Goal: Task Accomplishment & Management: Manage account settings

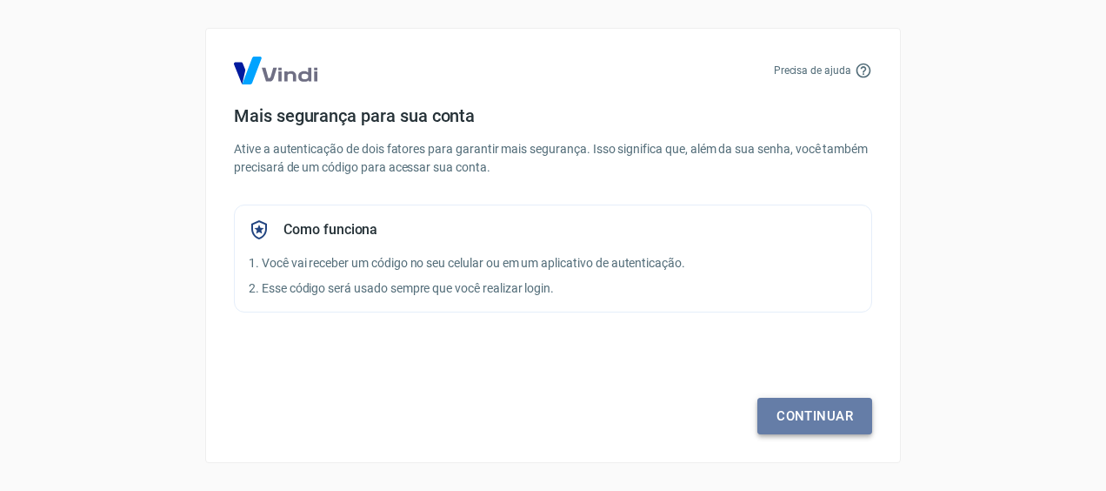
click at [818, 411] on link "Continuar" at bounding box center [815, 415] width 115 height 37
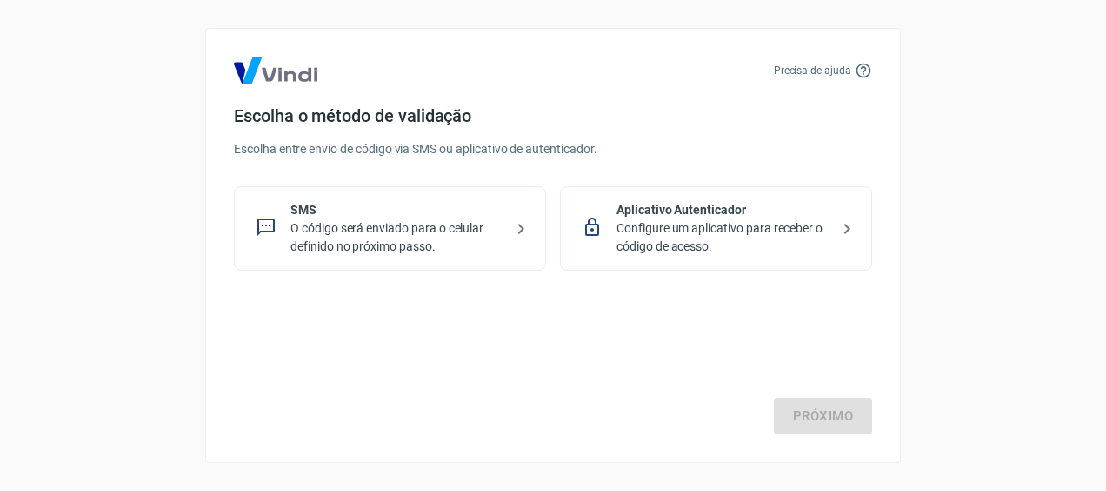
click at [401, 234] on p "O código será enviado para o celular definido no próximo passo." at bounding box center [396, 237] width 213 height 37
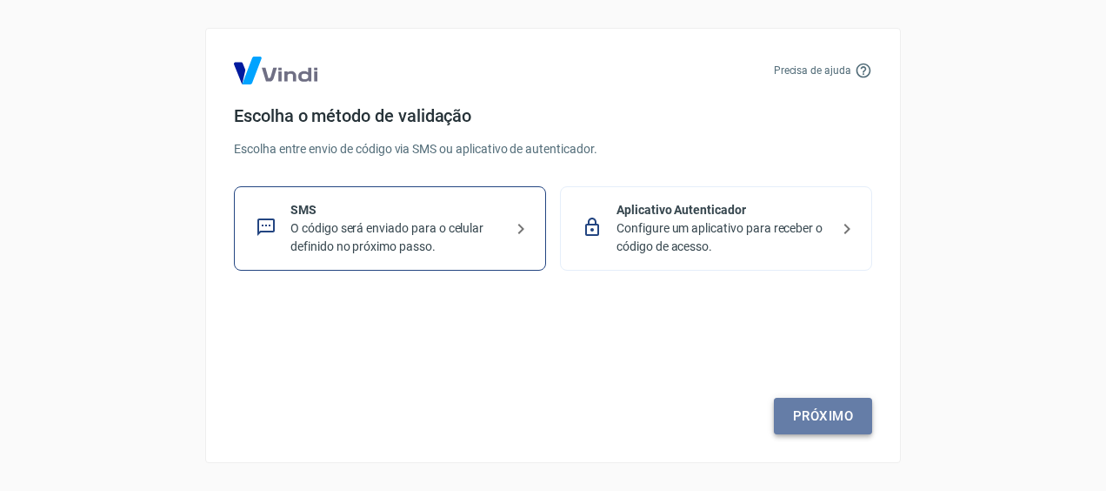
click at [821, 409] on link "Próximo" at bounding box center [823, 415] width 98 height 37
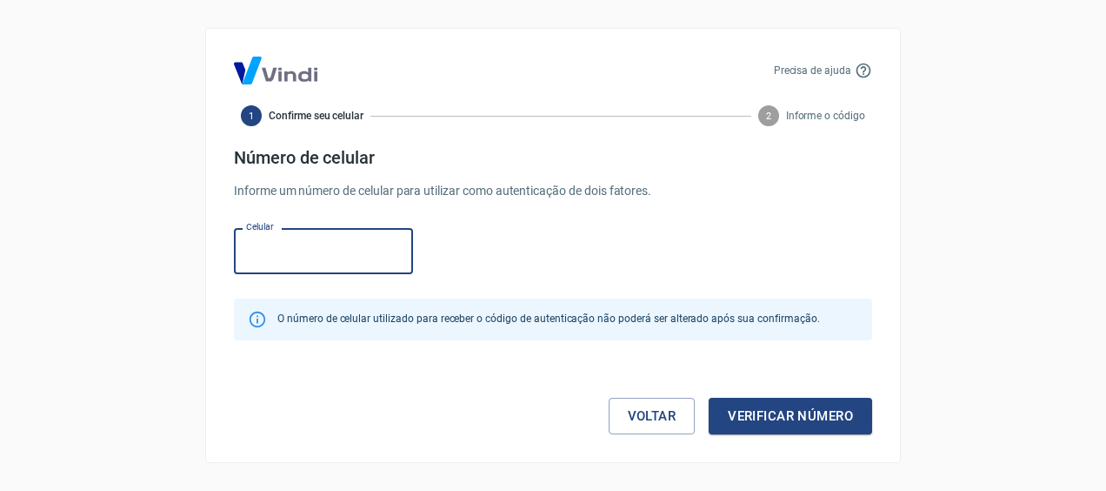
click at [270, 244] on input "Celular" at bounding box center [323, 251] width 179 height 46
type input "[PHONE_NUMBER]"
click at [809, 421] on button "Verificar número" at bounding box center [791, 415] width 164 height 37
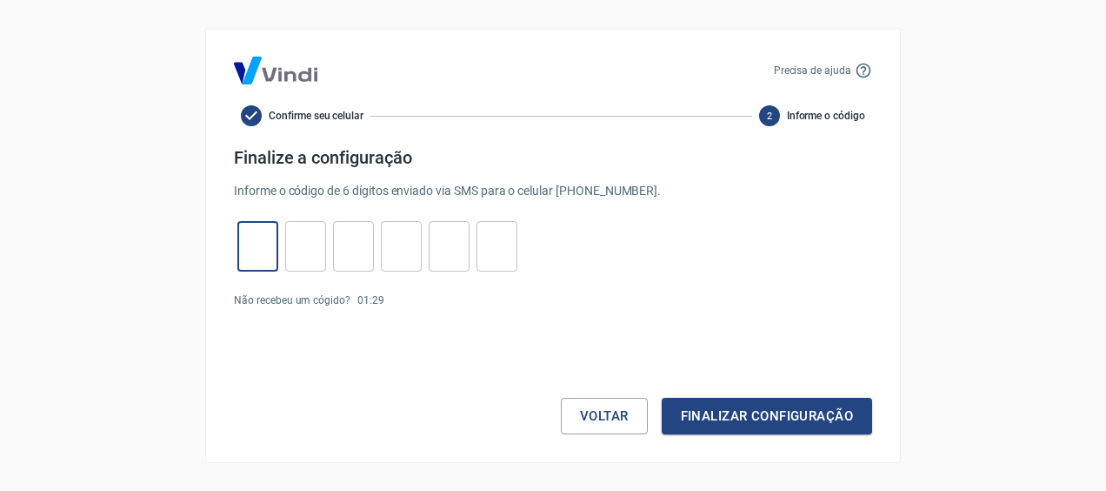
click at [266, 244] on input "tel" at bounding box center [257, 246] width 41 height 37
type input "9"
type input "8"
type input "2"
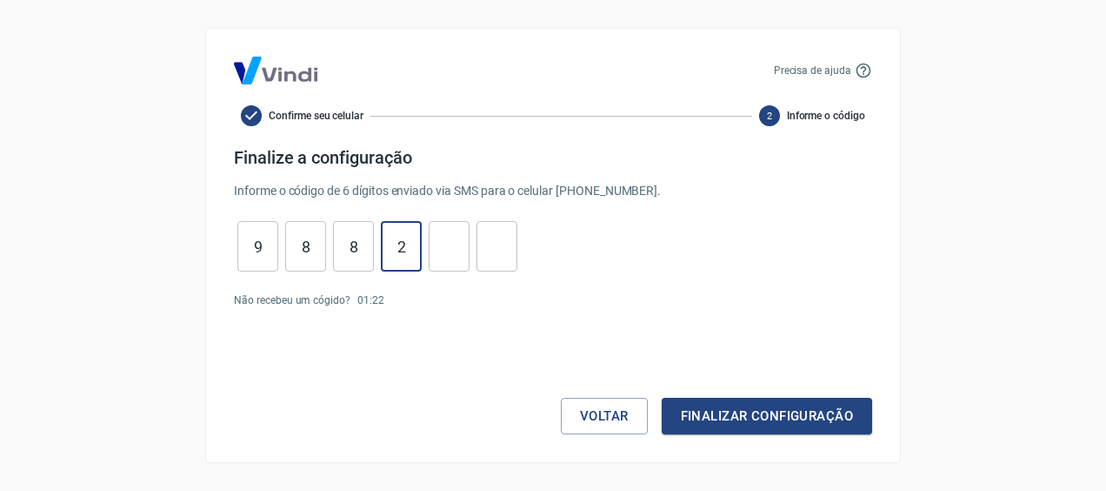
type input "1"
type input "8"
click at [811, 429] on button "Finalizar configuração" at bounding box center [767, 415] width 210 height 37
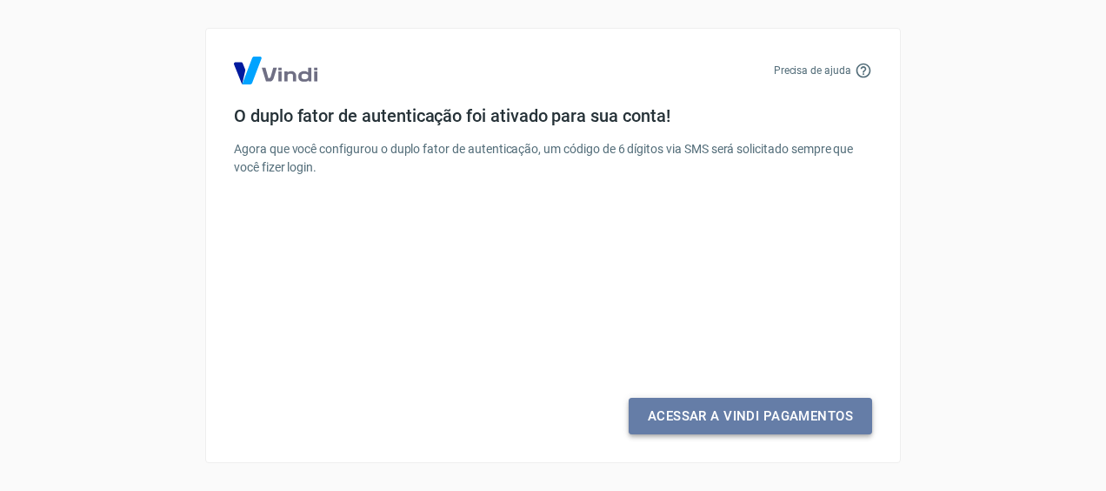
click at [770, 424] on link "Acessar a Vindi Pagamentos" at bounding box center [751, 415] width 244 height 37
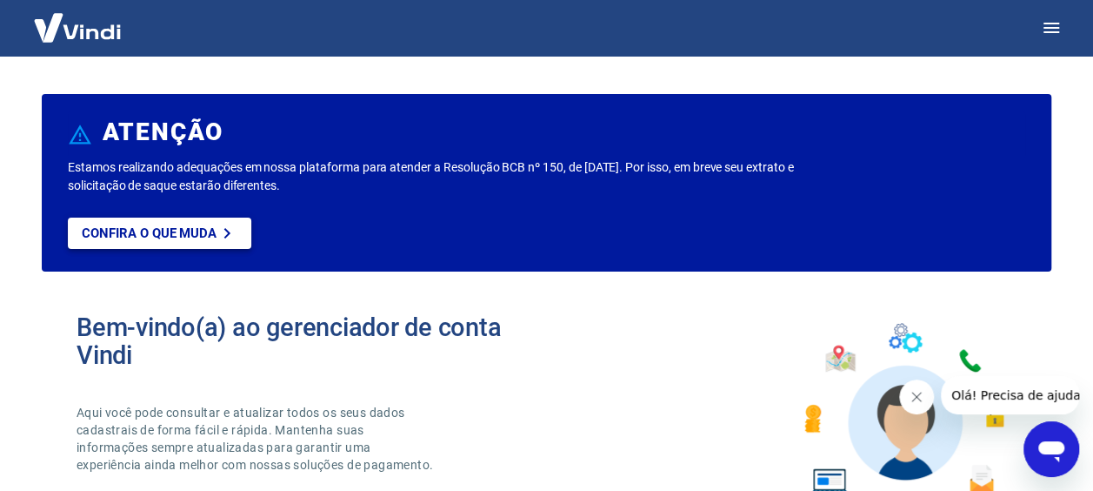
click at [180, 233] on p "Confira o que muda" at bounding box center [149, 233] width 135 height 16
click at [57, 30] on img at bounding box center [77, 27] width 113 height 53
click at [1059, 25] on icon "button" at bounding box center [1051, 27] width 21 height 21
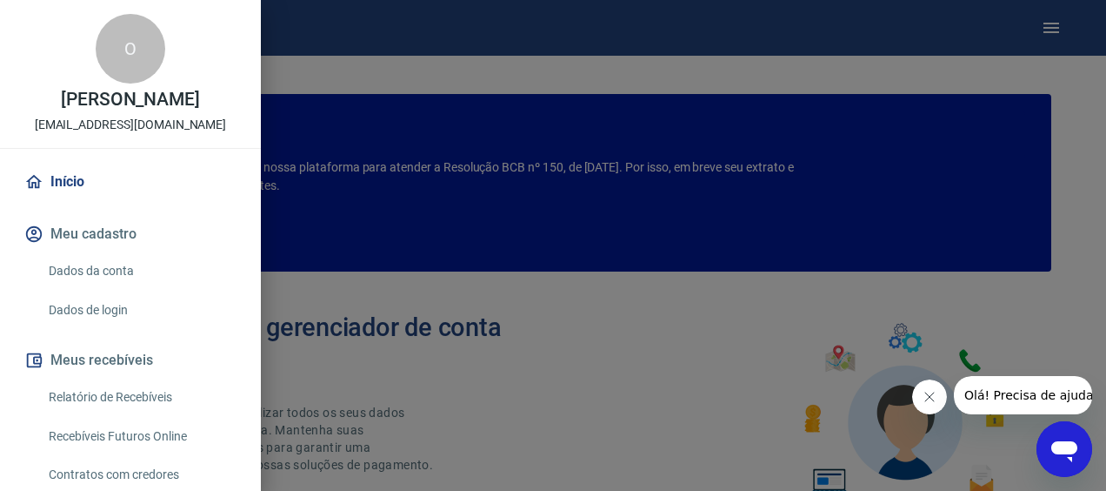
click at [64, 186] on link "Início" at bounding box center [130, 182] width 219 height 38
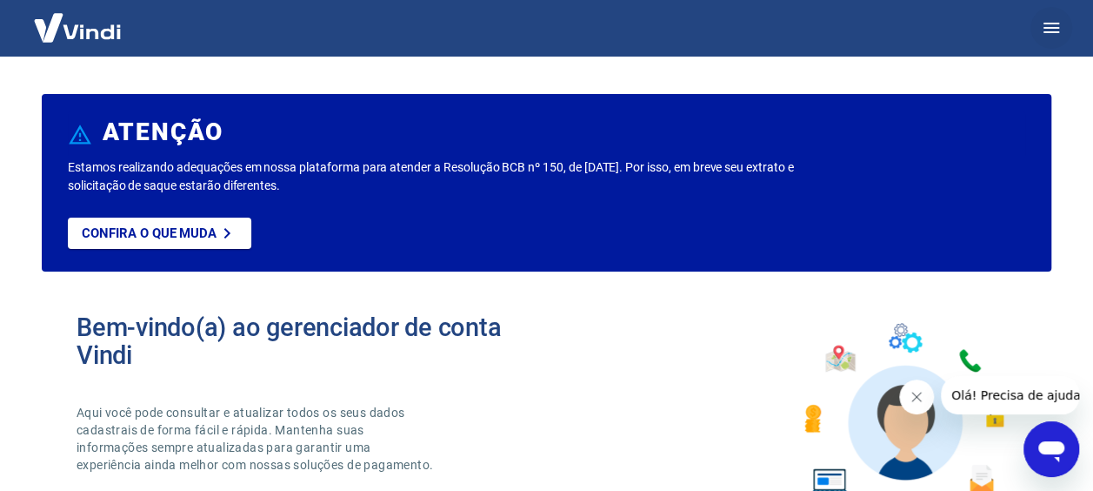
click at [1053, 30] on icon "button" at bounding box center [1051, 27] width 21 height 21
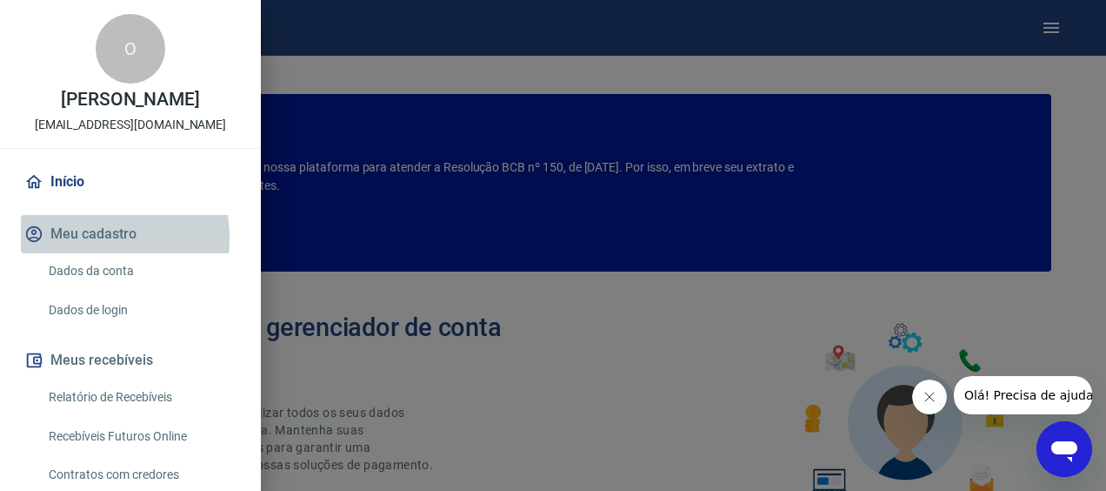
click at [71, 238] on button "Meu cadastro" at bounding box center [130, 234] width 219 height 38
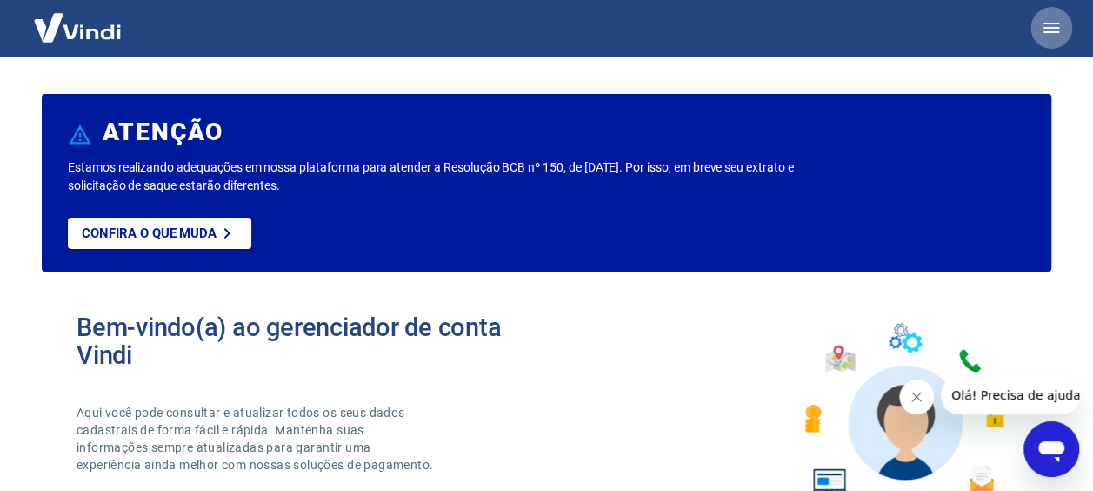
click at [1060, 23] on icon "button" at bounding box center [1051, 27] width 21 height 21
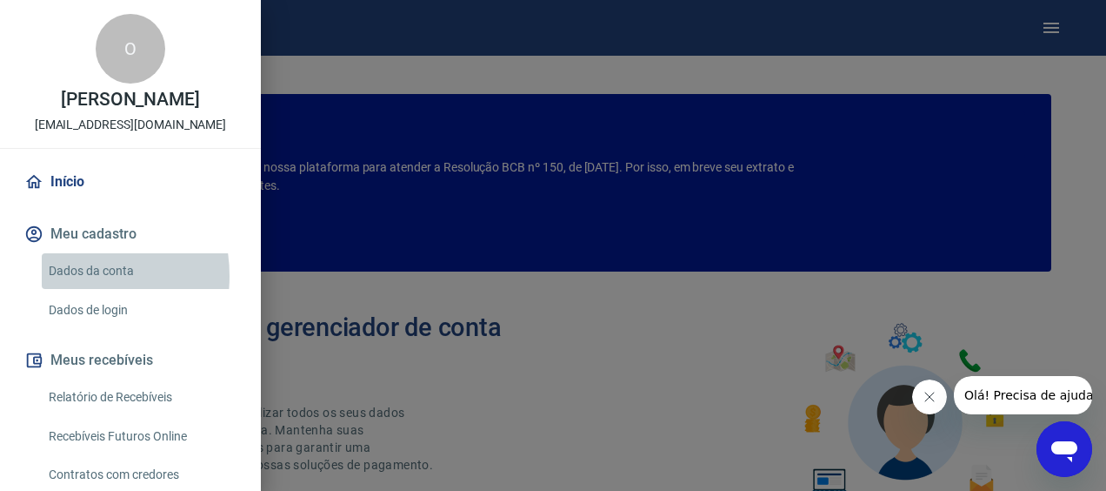
click at [64, 276] on link "Dados da conta" at bounding box center [141, 271] width 198 height 36
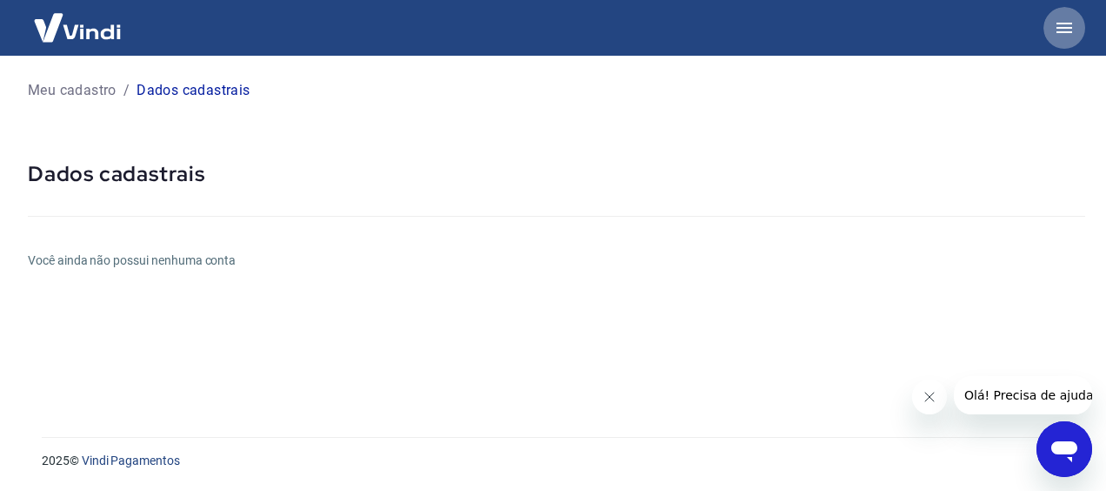
click at [1061, 33] on icon "button" at bounding box center [1065, 28] width 16 height 10
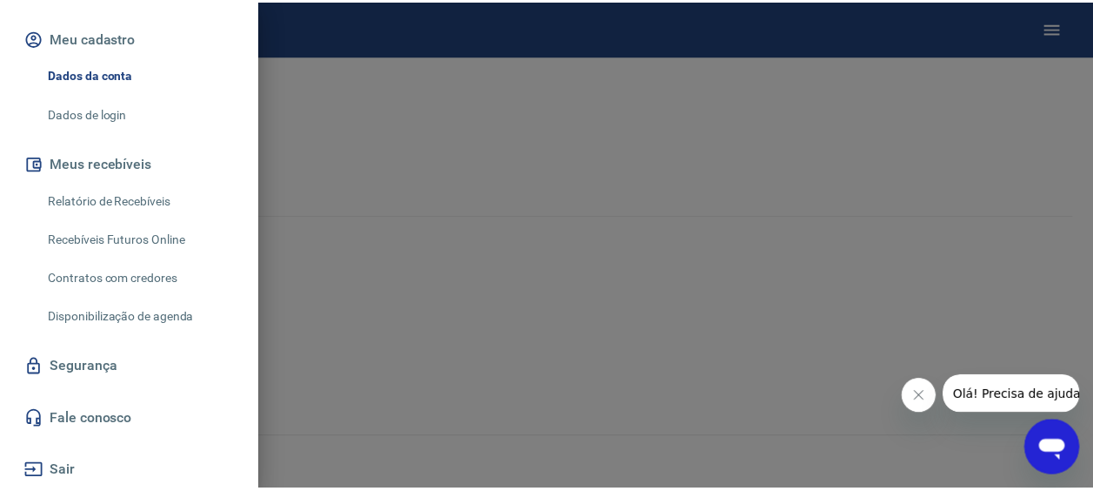
scroll to position [110, 0]
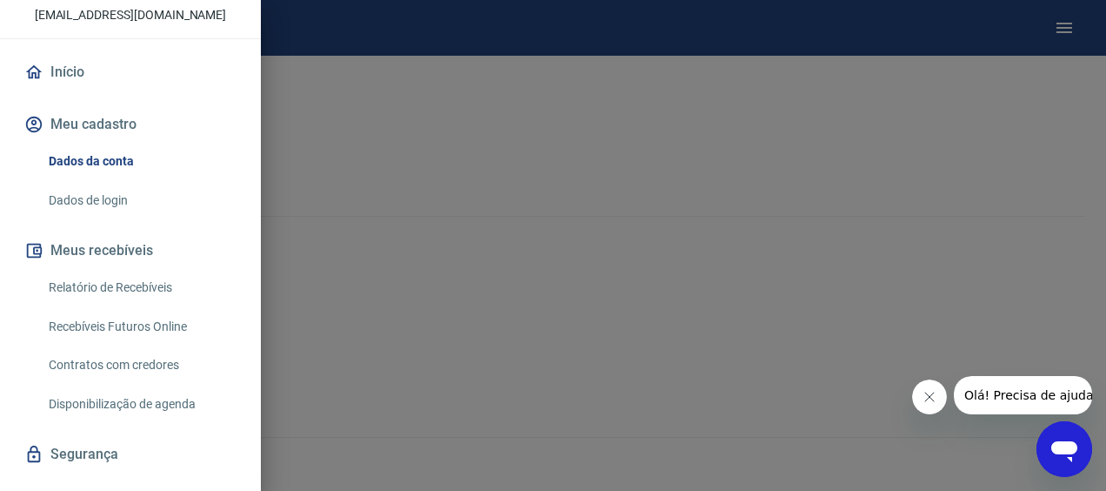
click at [89, 202] on link "Dados de login" at bounding box center [141, 201] width 198 height 36
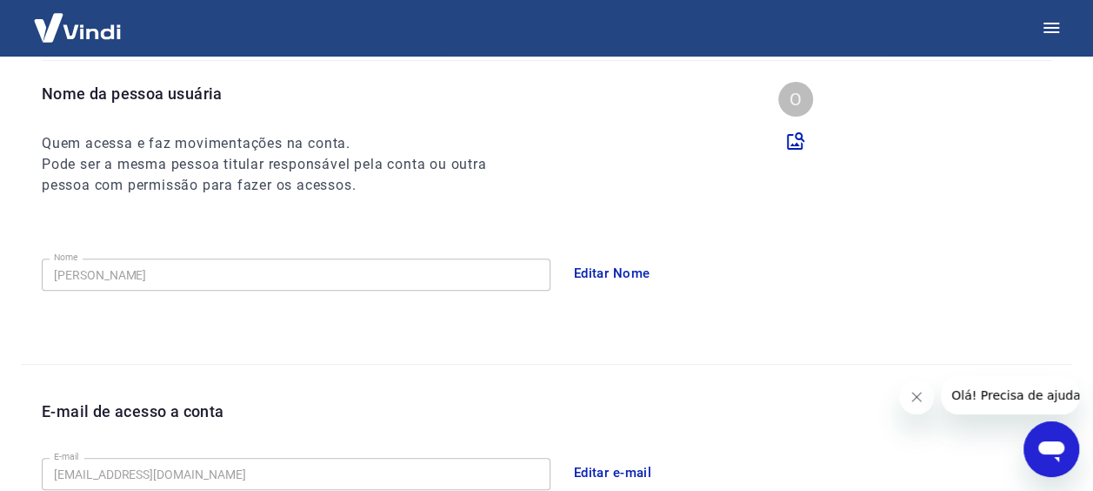
scroll to position [174, 0]
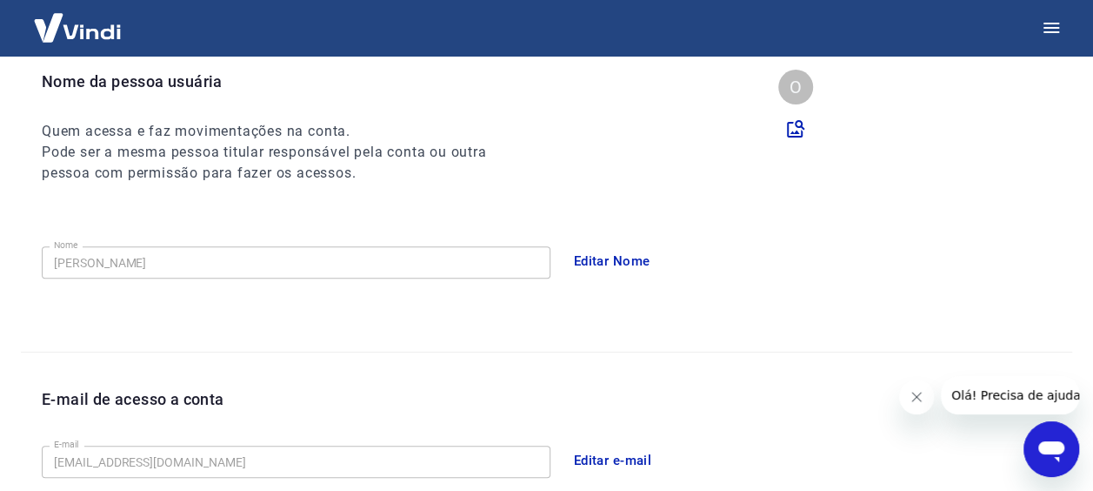
click at [623, 261] on button "Editar Nome" at bounding box center [612, 261] width 96 height 37
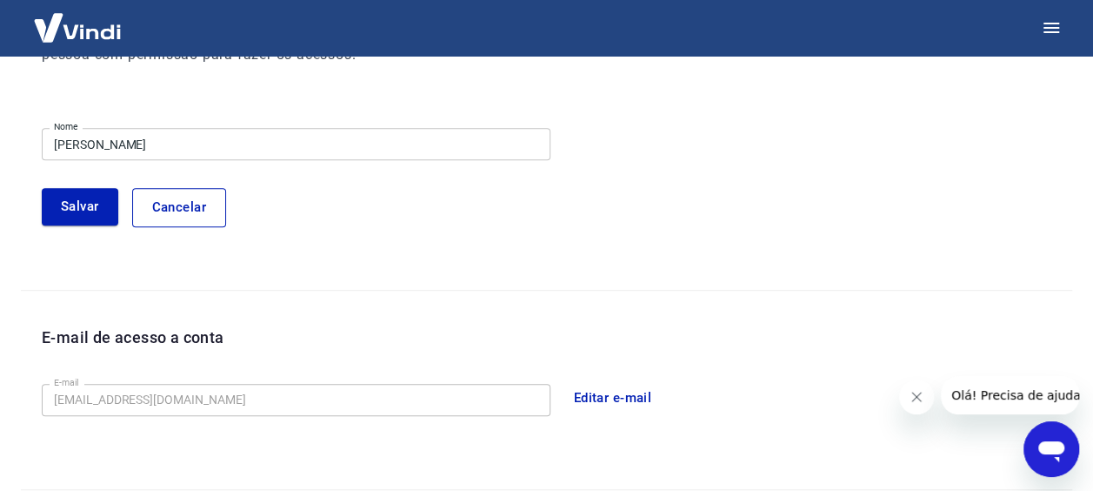
scroll to position [348, 0]
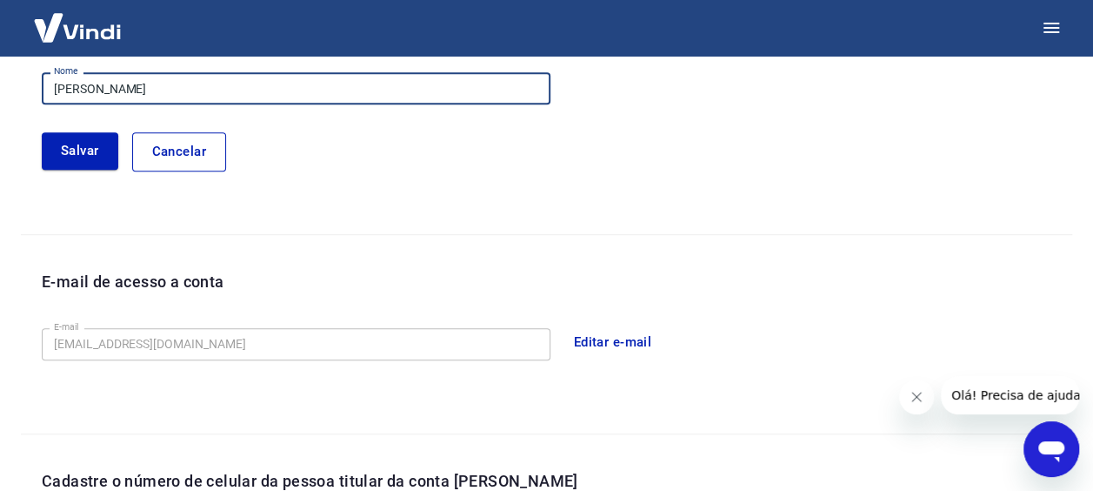
drag, startPoint x: 153, startPoint y: 92, endPoint x: 42, endPoint y: 93, distance: 111.3
click at [42, 93] on input "Otavio Giora Filho" at bounding box center [296, 88] width 509 height 32
type input "OG JOIAS EM PRATA E SEMIJOIAS LTDA"
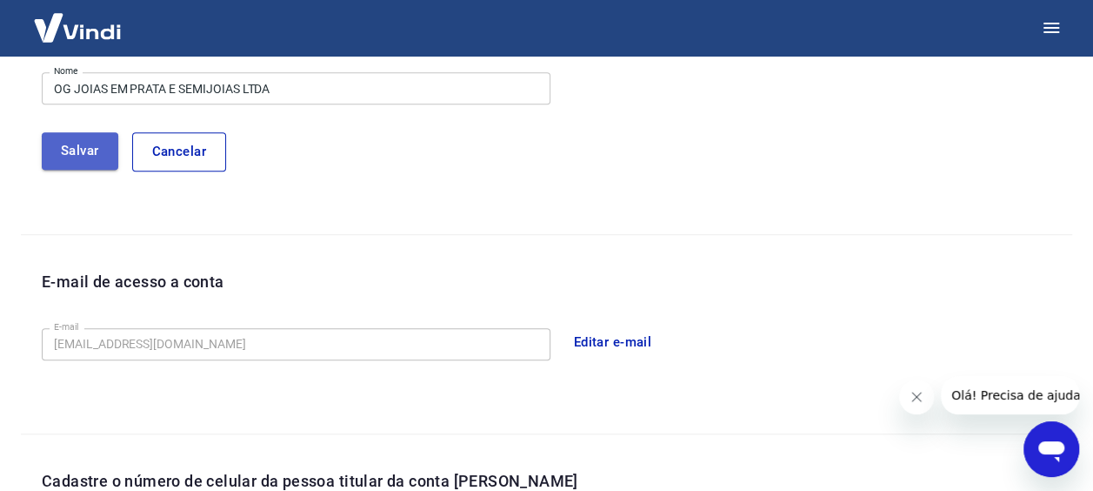
click at [89, 155] on button "Salvar" at bounding box center [80, 150] width 77 height 37
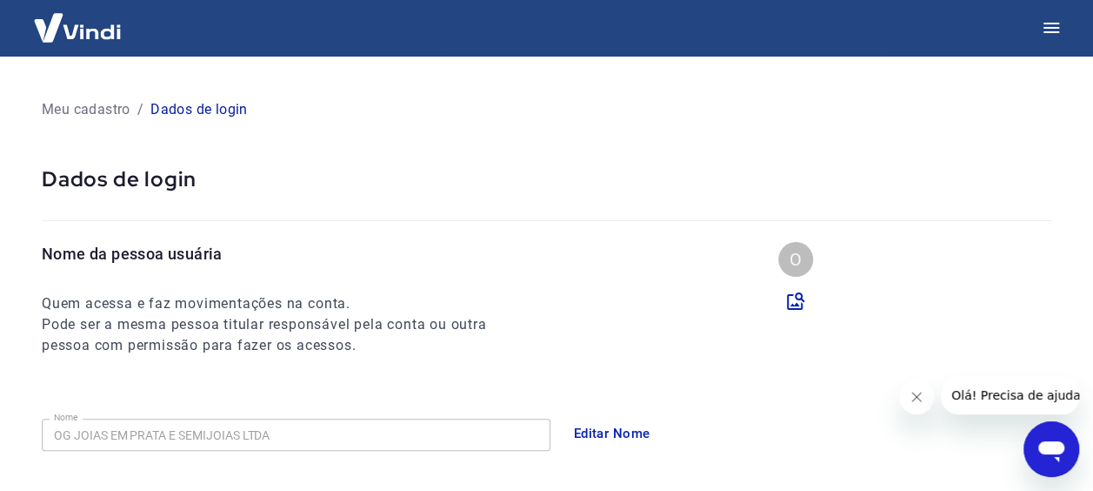
scroll to position [0, 0]
click at [1054, 23] on icon "button" at bounding box center [1052, 28] width 16 height 10
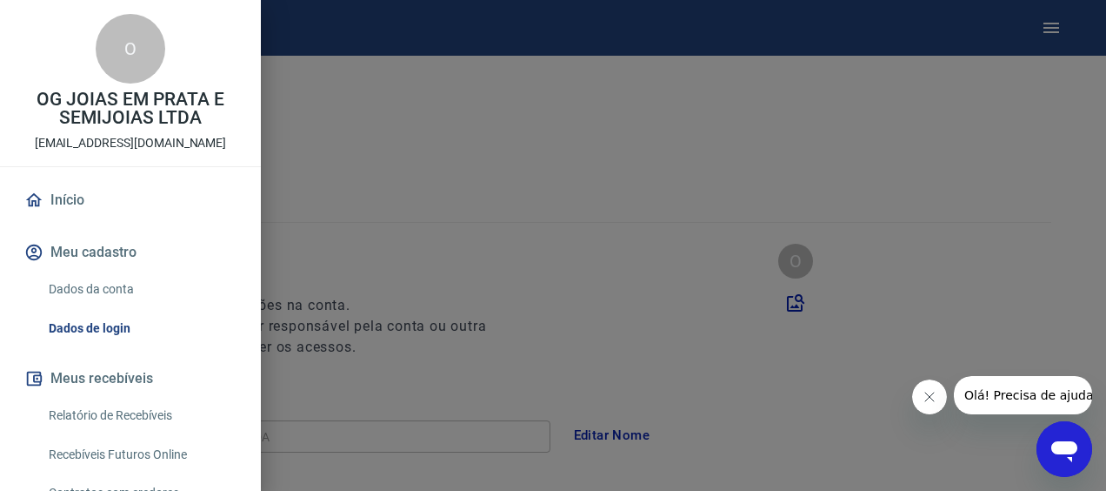
click at [80, 204] on link "Início" at bounding box center [130, 200] width 219 height 38
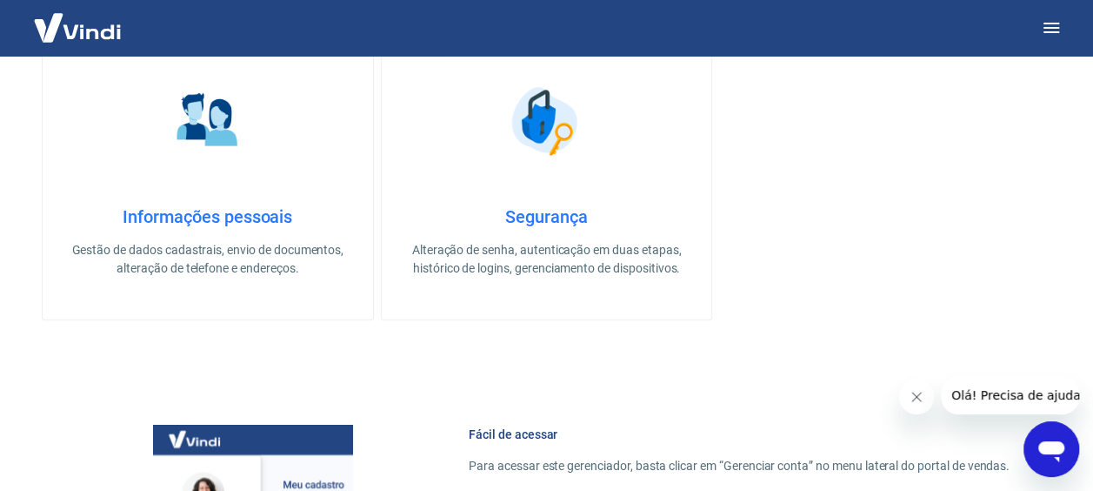
scroll to position [609, 0]
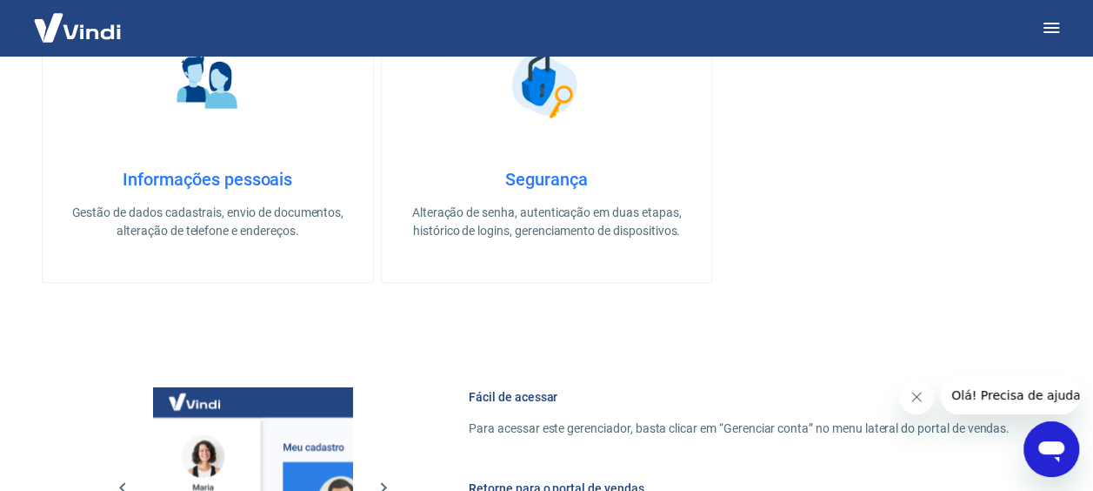
click at [221, 125] on img at bounding box center [207, 83] width 87 height 87
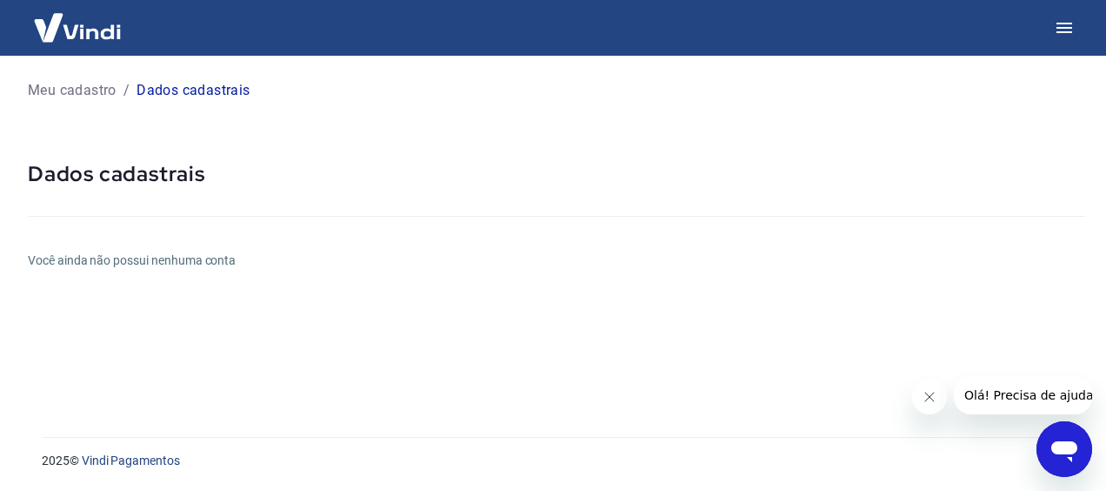
click at [210, 270] on div "Meu cadastro / Dados cadastrais Dados cadastrais Você ainda não possui nenhuma …" at bounding box center [556, 236] width 1099 height 360
click at [217, 165] on h5 "Dados cadastrais" at bounding box center [557, 174] width 1058 height 28
click at [1065, 26] on icon "button" at bounding box center [1064, 27] width 21 height 21
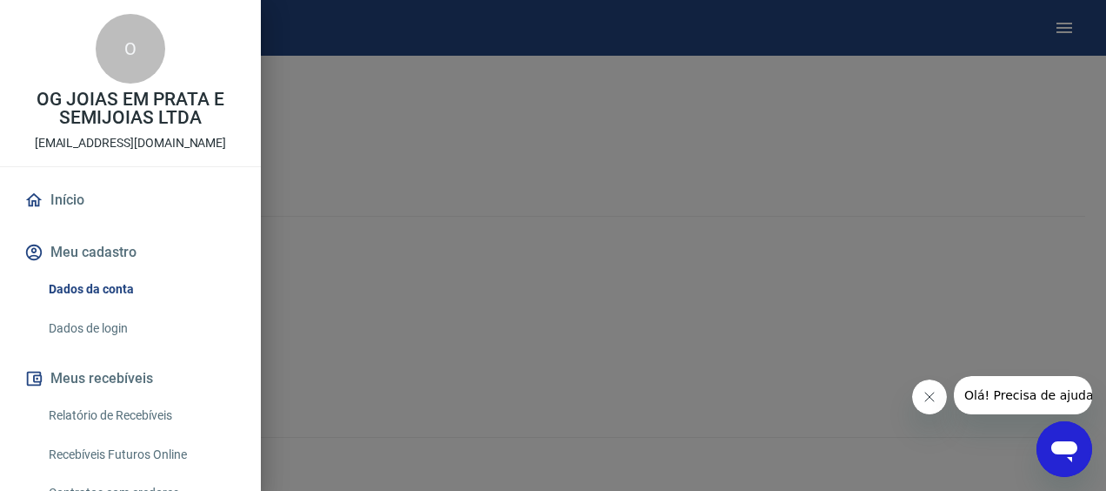
click at [109, 290] on link "Dados da conta" at bounding box center [141, 289] width 198 height 36
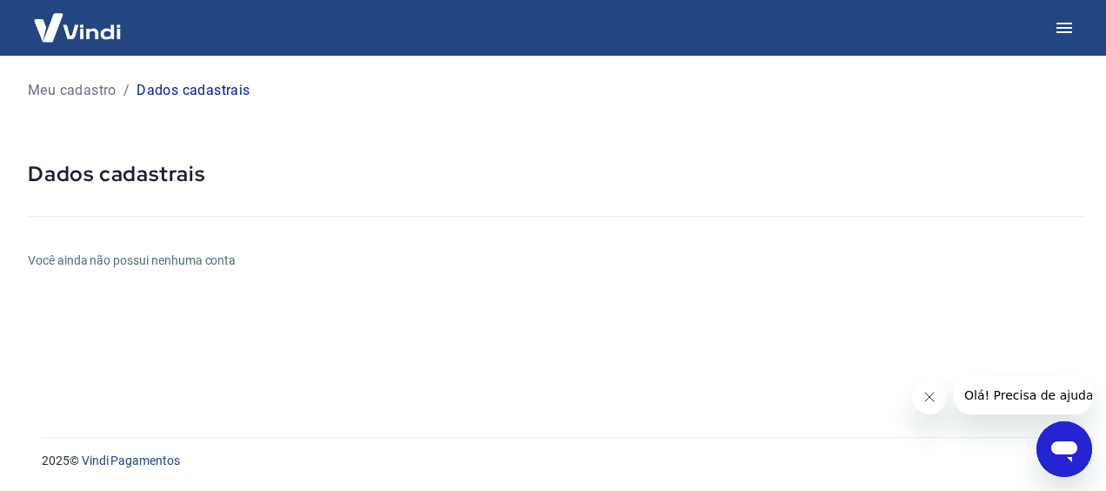
click at [93, 87] on p "Meu cadastro" at bounding box center [72, 90] width 89 height 21
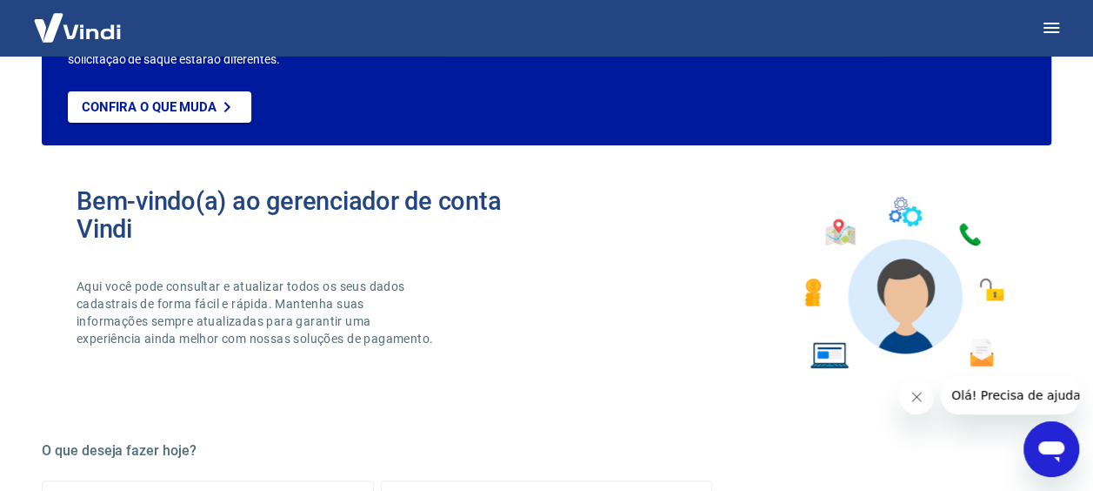
scroll to position [87, 0]
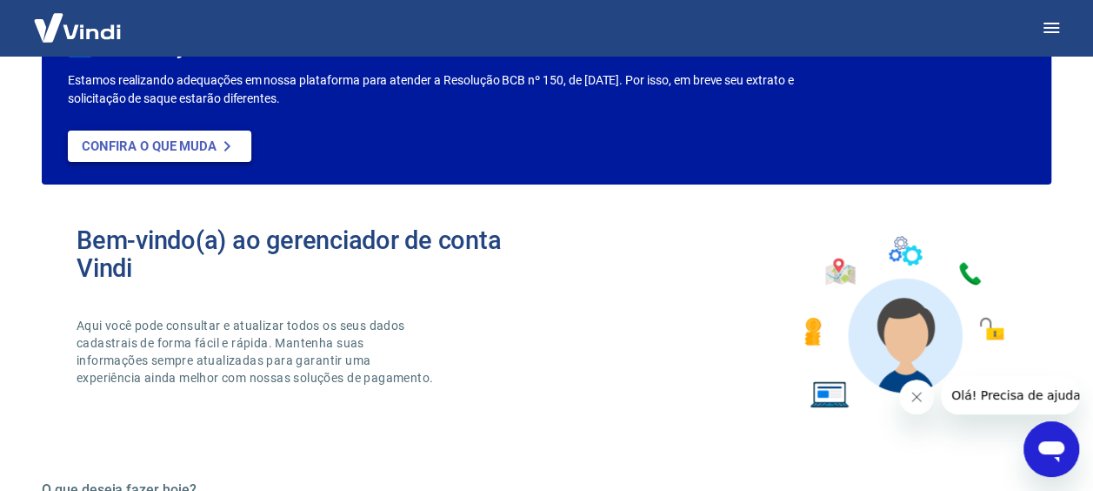
click at [210, 155] on link "Confira o que muda" at bounding box center [160, 145] width 184 height 31
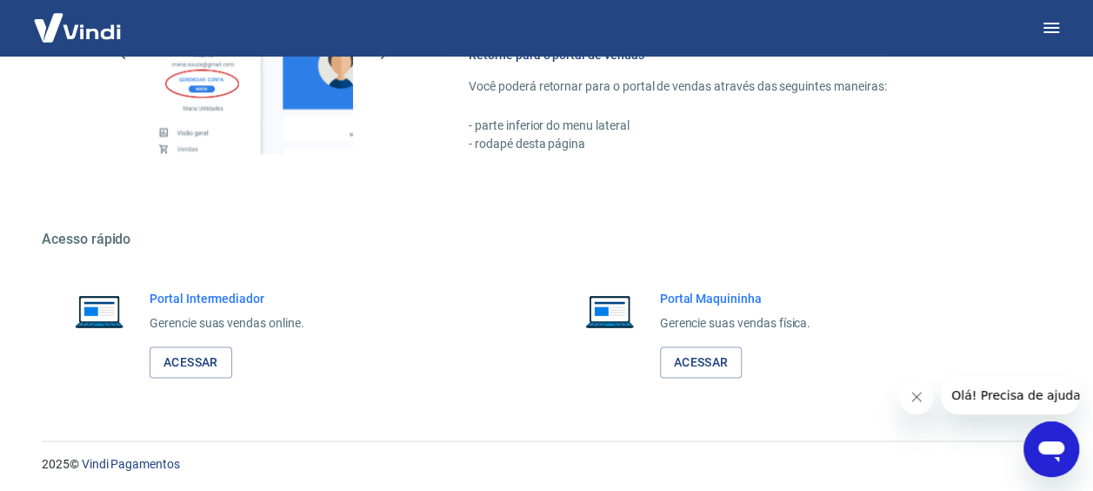
scroll to position [1044, 0]
click at [208, 355] on link "Acessar" at bounding box center [191, 360] width 83 height 32
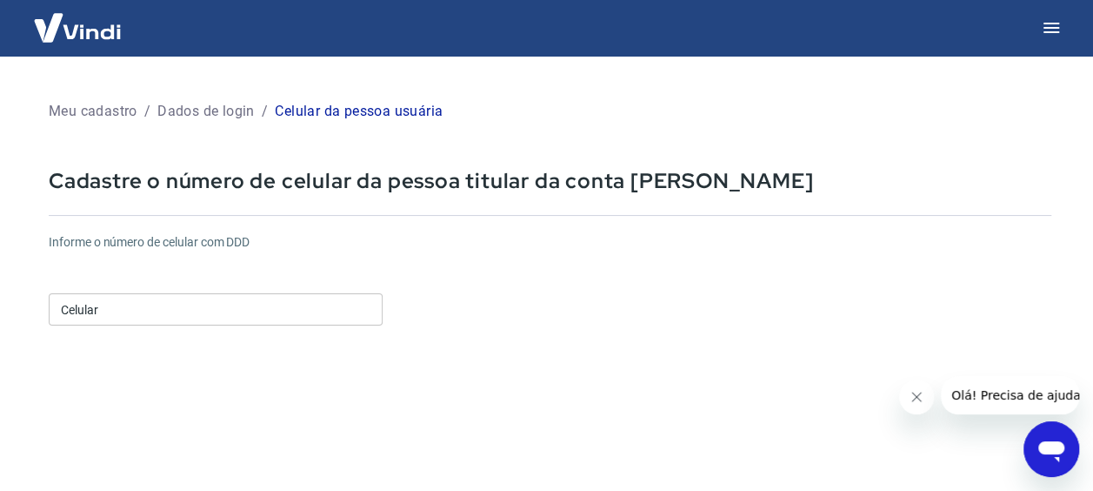
click at [144, 313] on input "Celular" at bounding box center [216, 309] width 334 height 32
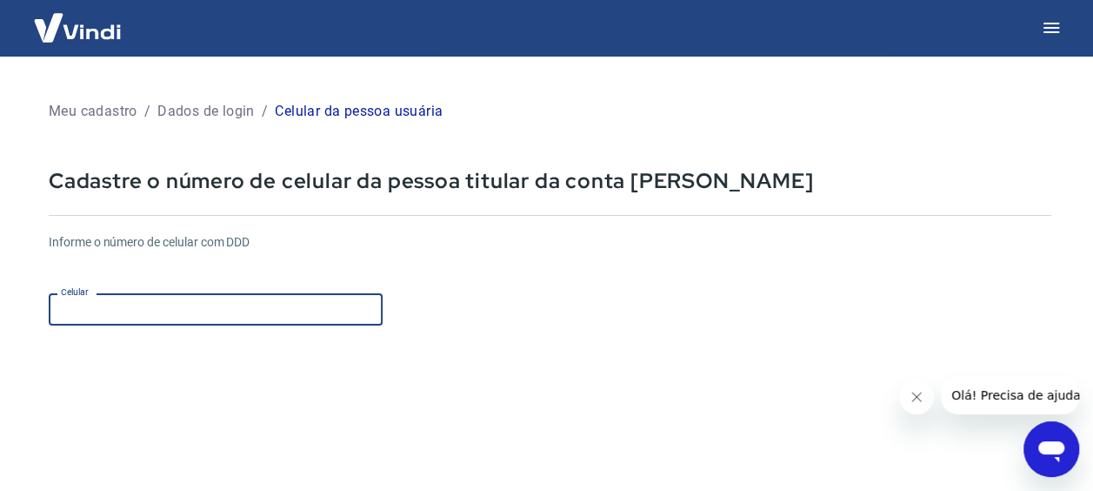
type input "(11) 98611-8990"
drag, startPoint x: 148, startPoint y: 308, endPoint x: 32, endPoint y: 311, distance: 115.7
click at [32, 311] on div "Meu cadastro / Dados de login / Celular da pessoa usuária Cadastre o número de …" at bounding box center [550, 413] width 1045 height 672
click at [80, 313] on input "Celular" at bounding box center [216, 309] width 334 height 32
type input "[PHONE_NUMBER]"
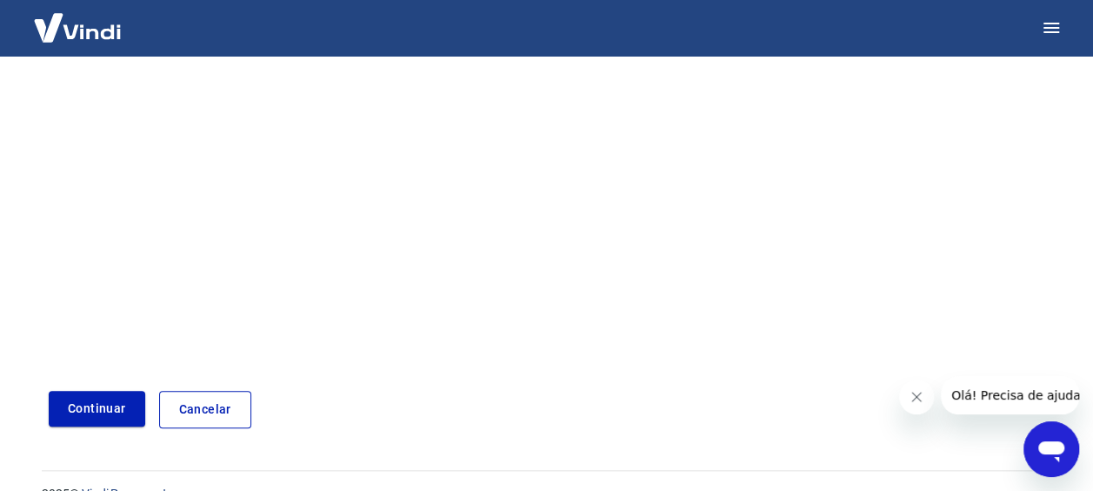
scroll to position [332, 0]
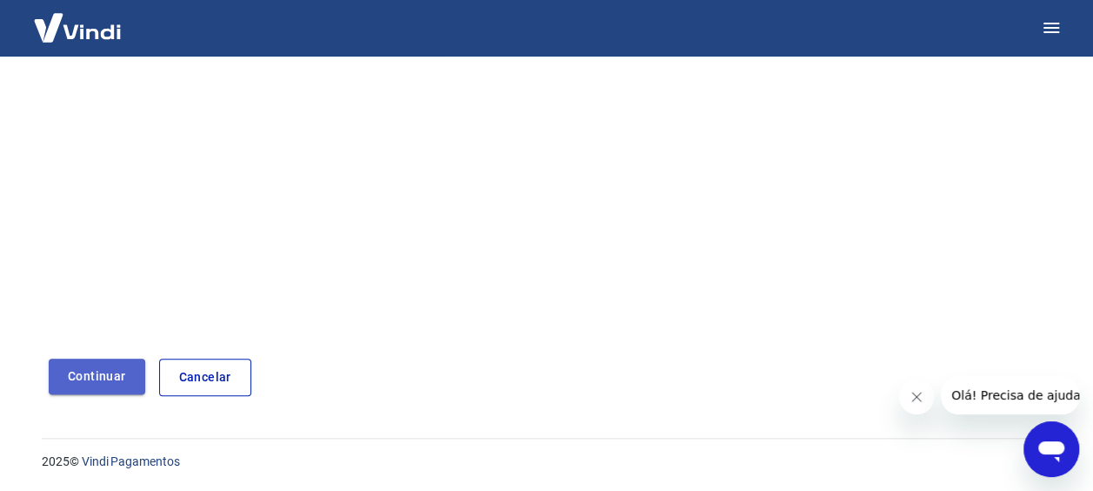
click at [95, 376] on button "Continuar" at bounding box center [97, 376] width 97 height 36
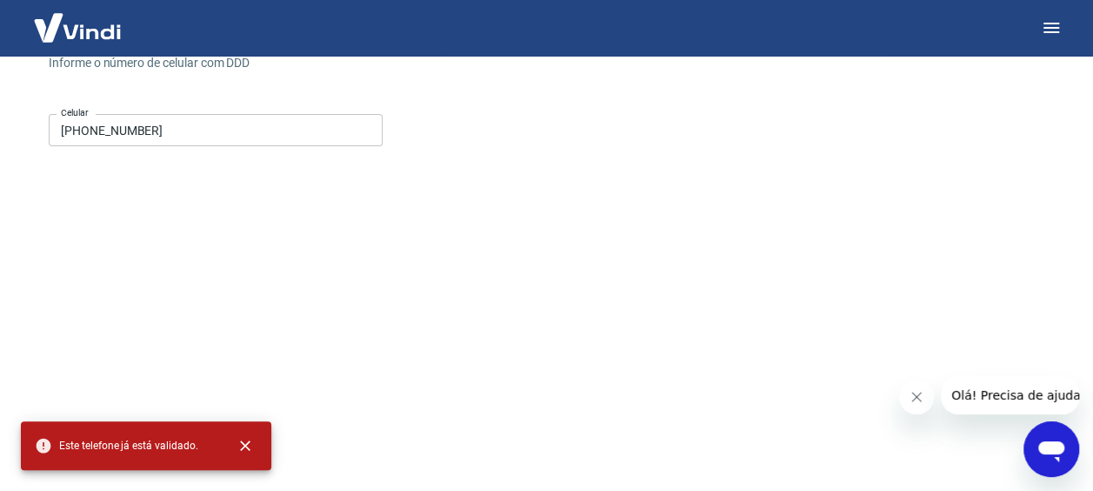
scroll to position [0, 0]
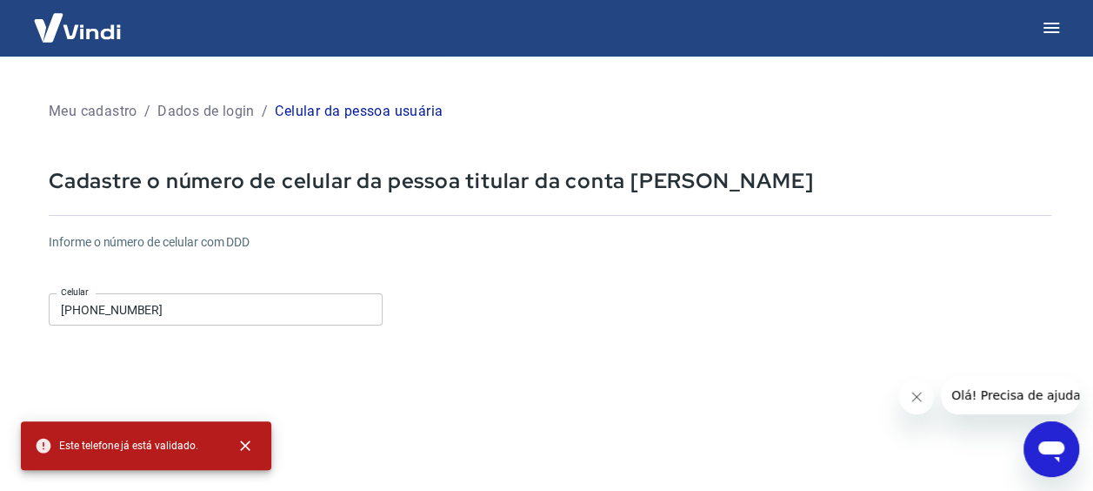
click at [53, 31] on img at bounding box center [77, 27] width 113 height 53
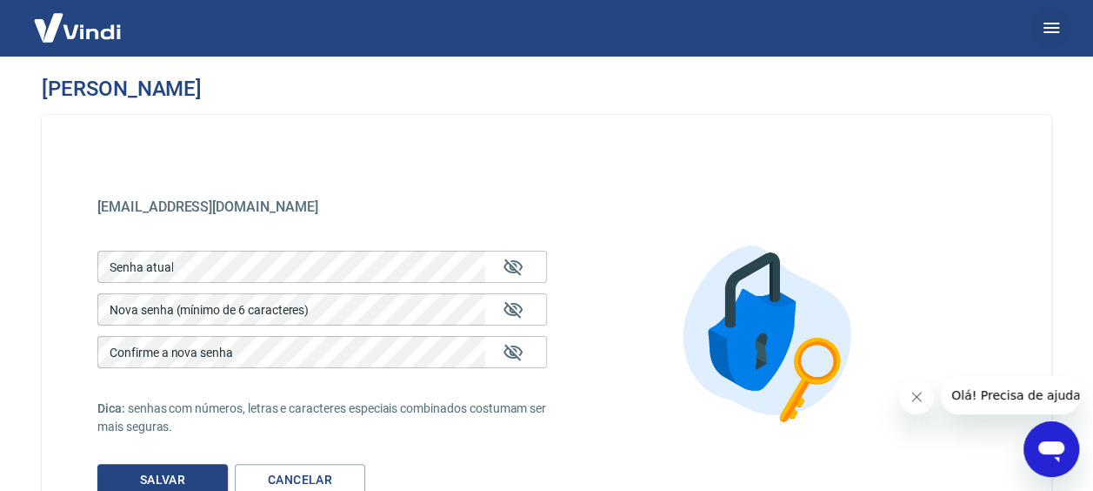
click at [1055, 30] on icon "button" at bounding box center [1051, 27] width 21 height 21
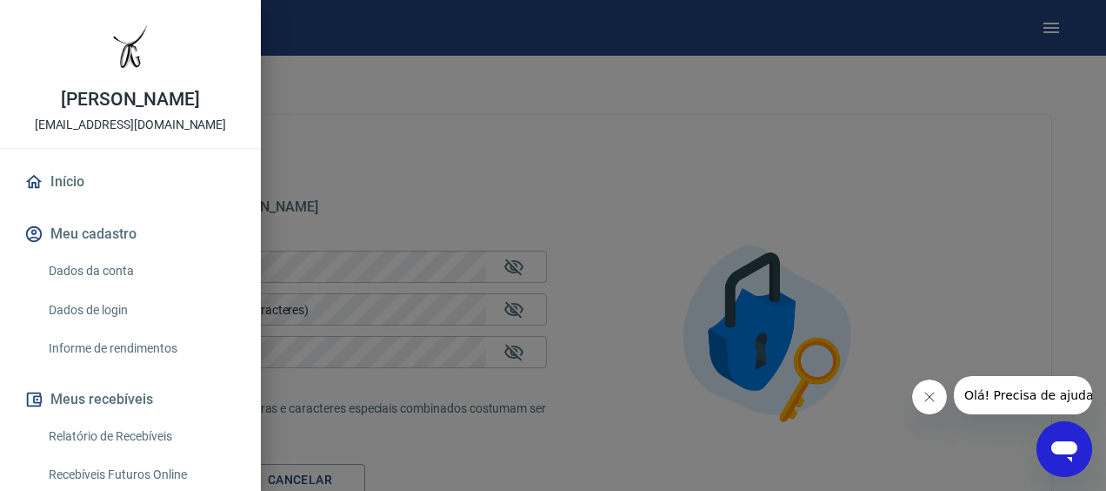
click at [99, 234] on button "Meu cadastro" at bounding box center [130, 234] width 219 height 38
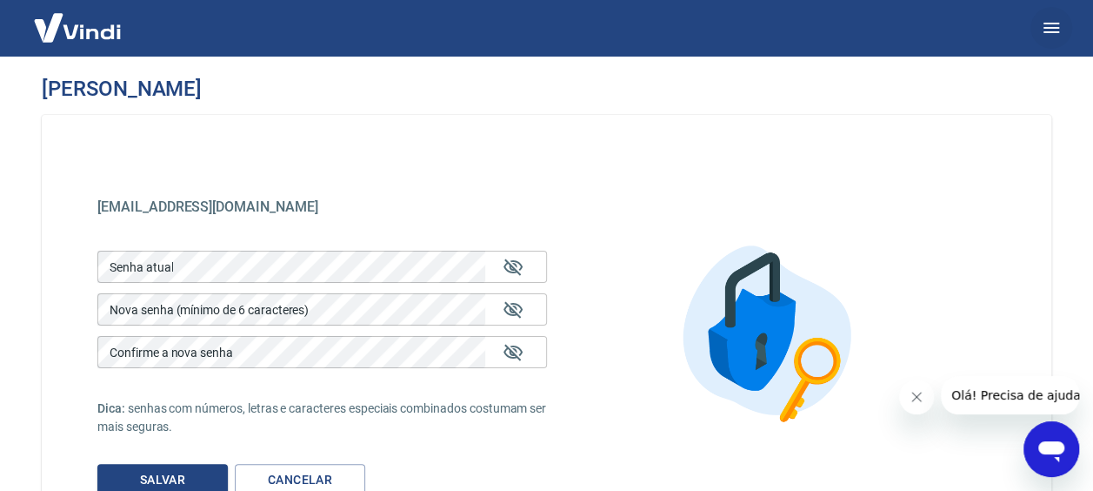
click at [1058, 26] on icon "button" at bounding box center [1051, 27] width 21 height 21
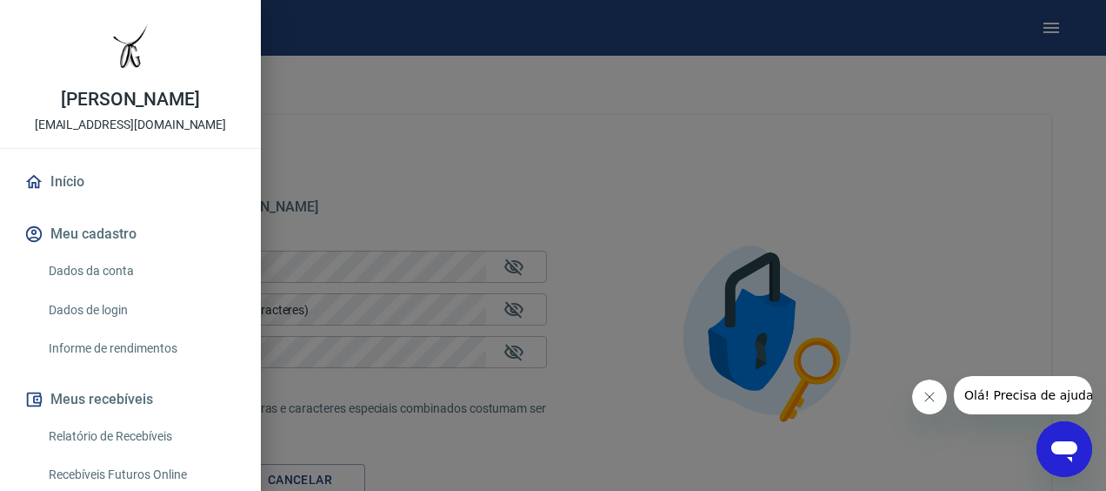
click at [71, 278] on link "Dados da conta" at bounding box center [141, 271] width 198 height 36
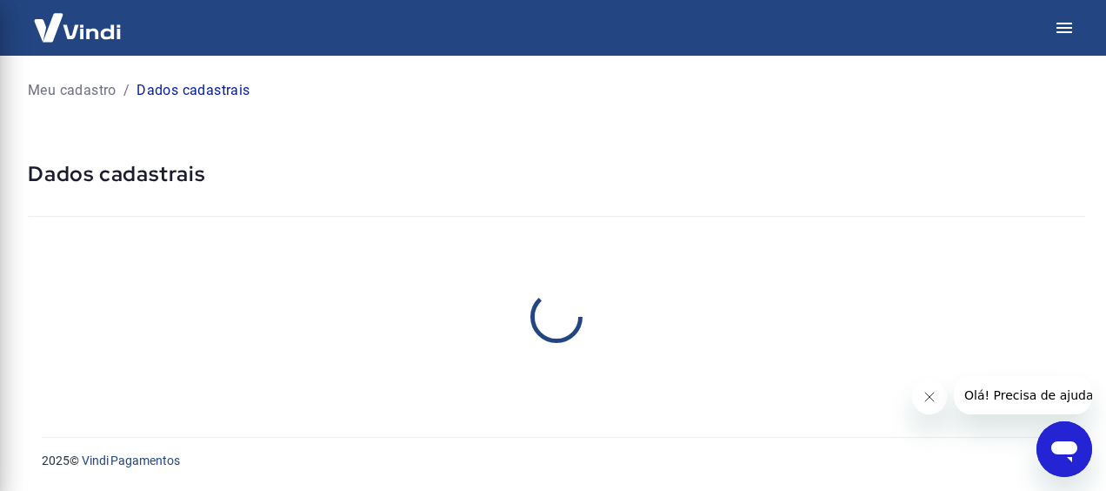
select select "SP"
select select "business"
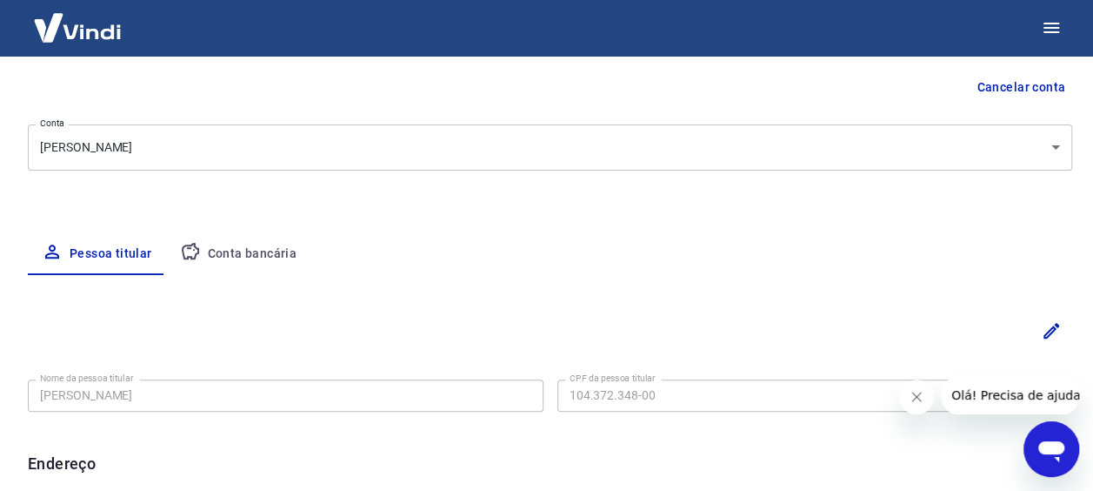
scroll to position [174, 0]
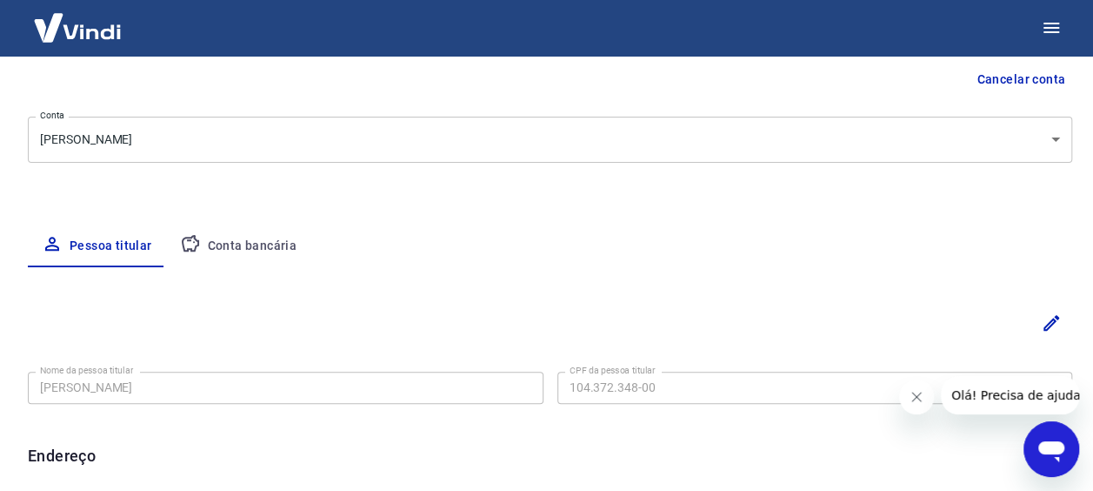
click at [1053, 135] on body "Meu cadastro / Dados cadastrais Dados cadastrais Cancelar conta Conta Otavio Gi…" at bounding box center [546, 71] width 1093 height 491
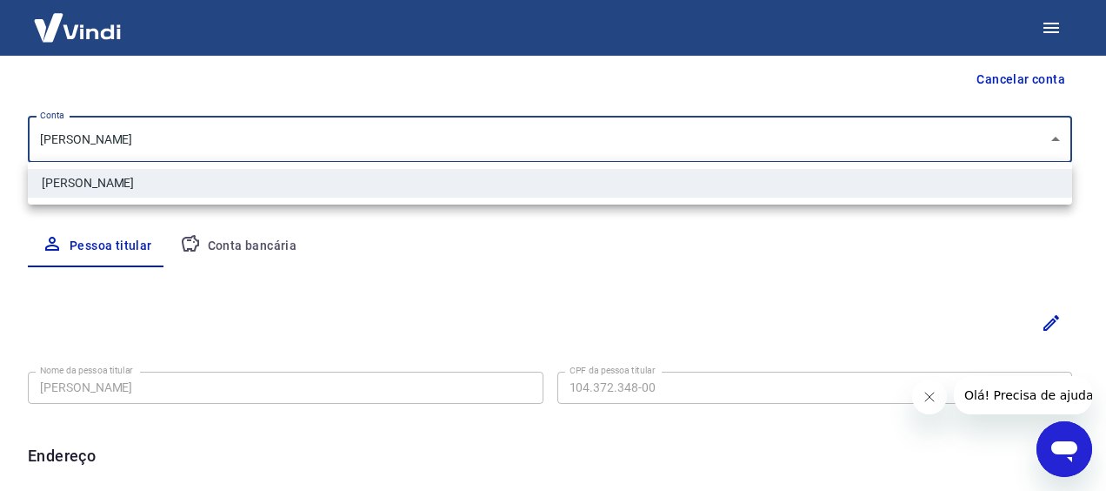
click at [1053, 135] on div at bounding box center [553, 245] width 1106 height 491
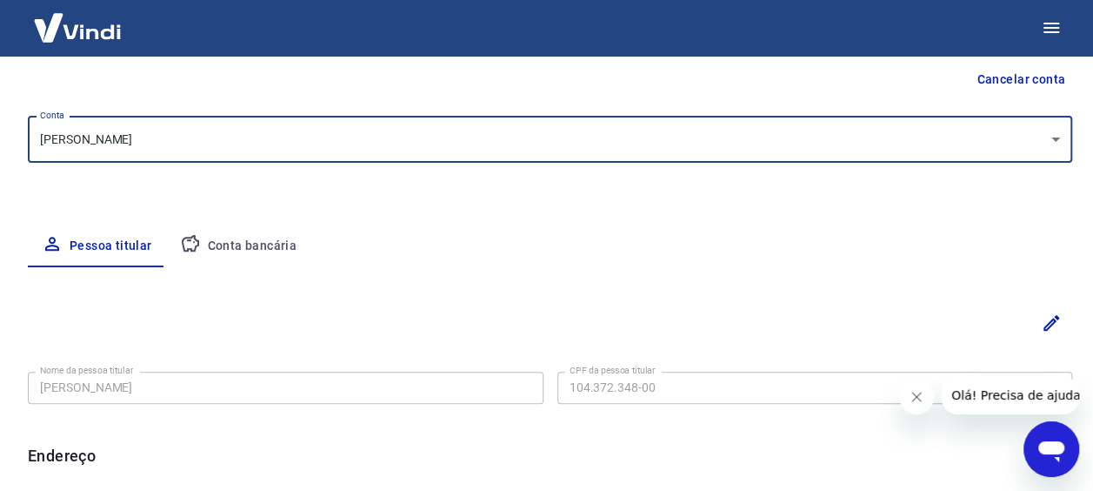
click at [1055, 137] on body "Meu cadastro / Dados cadastrais Dados cadastrais Cancelar conta Conta Otavio Gi…" at bounding box center [546, 71] width 1093 height 491
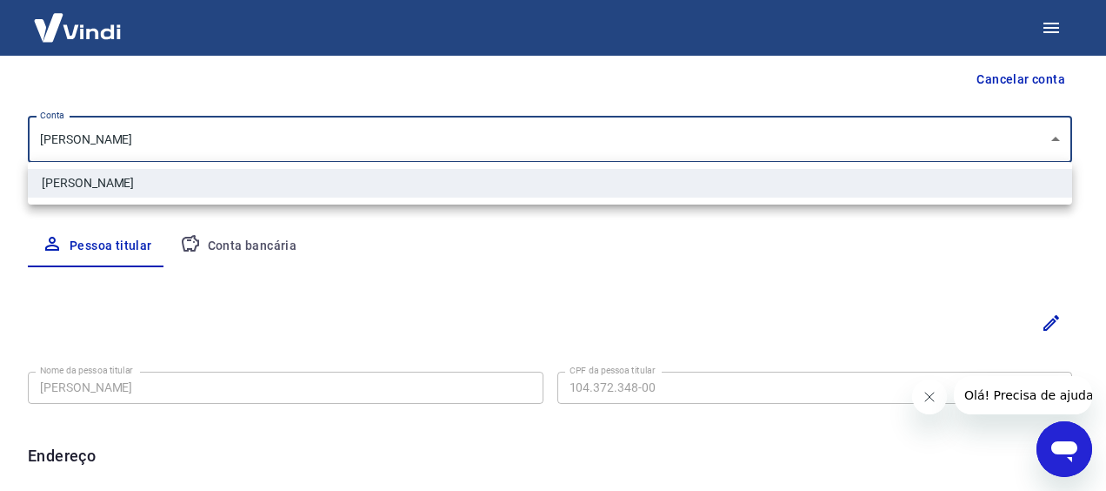
click at [1055, 137] on div at bounding box center [553, 245] width 1106 height 491
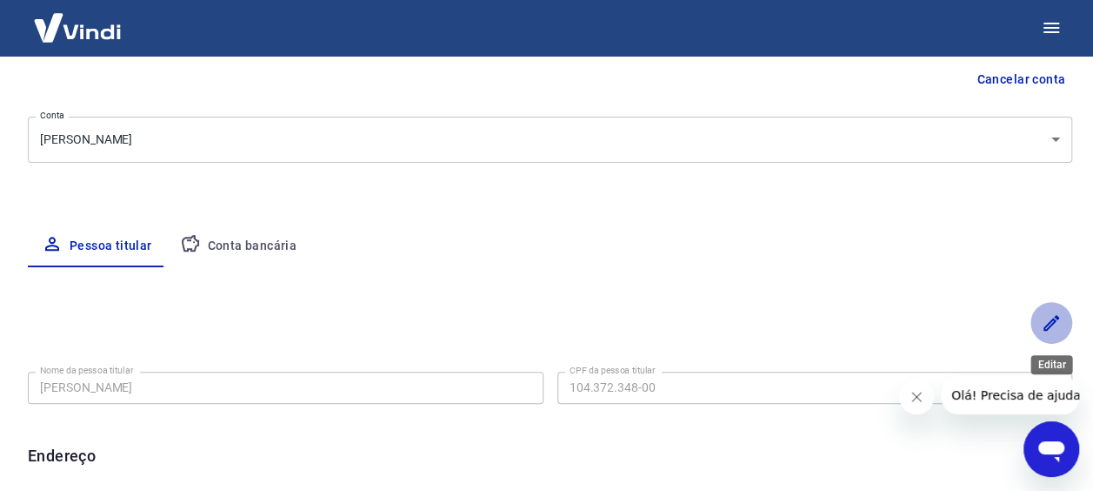
click at [1050, 330] on icon "Editar" at bounding box center [1051, 322] width 21 height 21
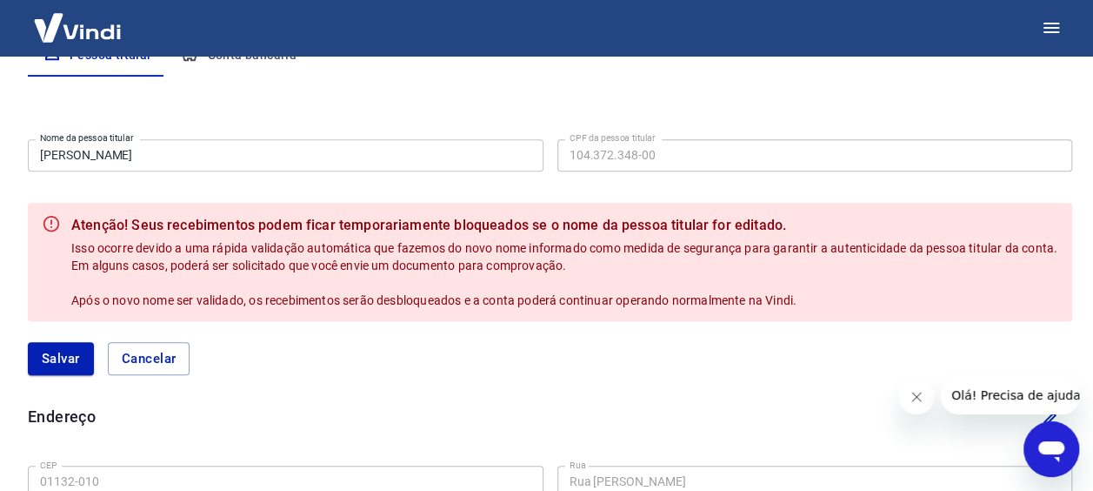
scroll to position [0, 0]
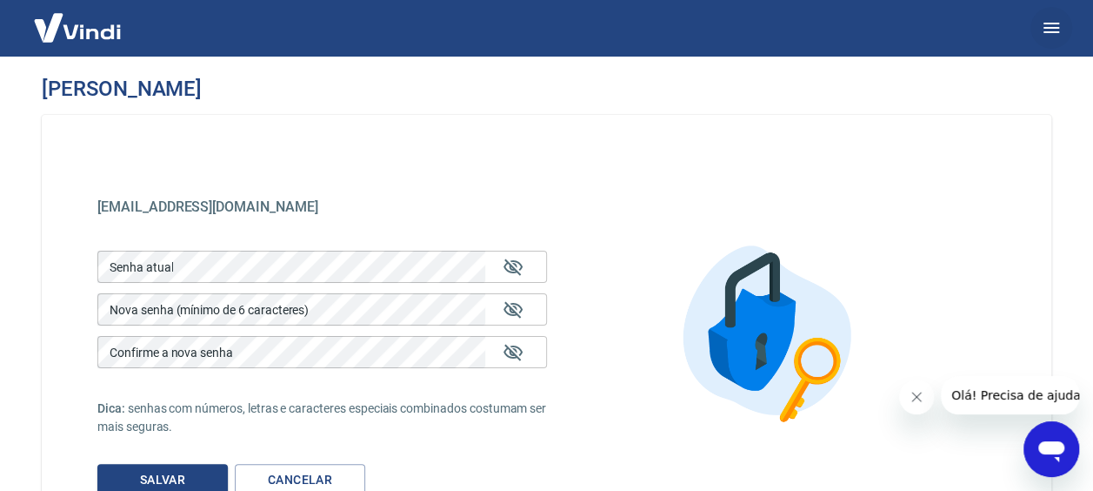
click at [1060, 23] on icon "button" at bounding box center [1051, 27] width 21 height 21
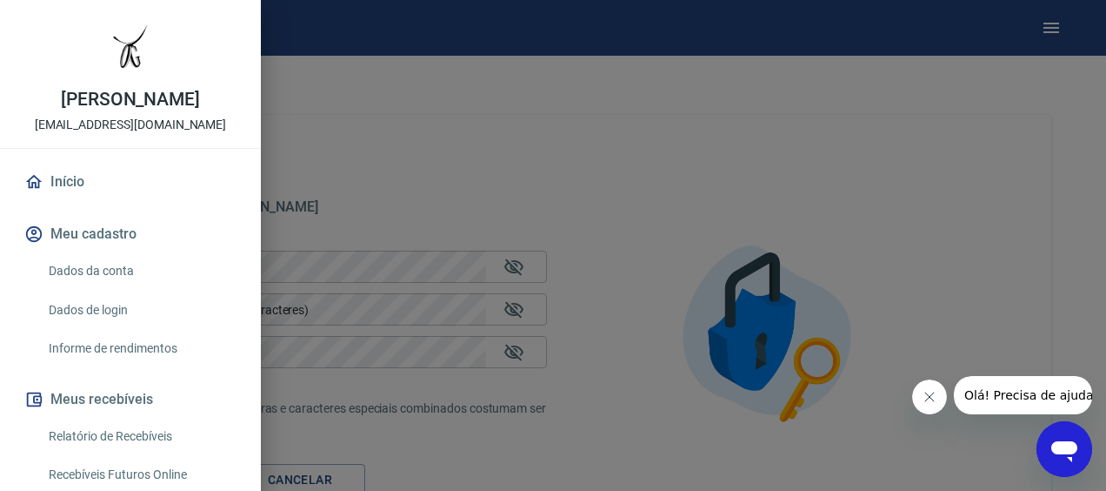
click at [101, 237] on button "Meu cadastro" at bounding box center [130, 234] width 219 height 38
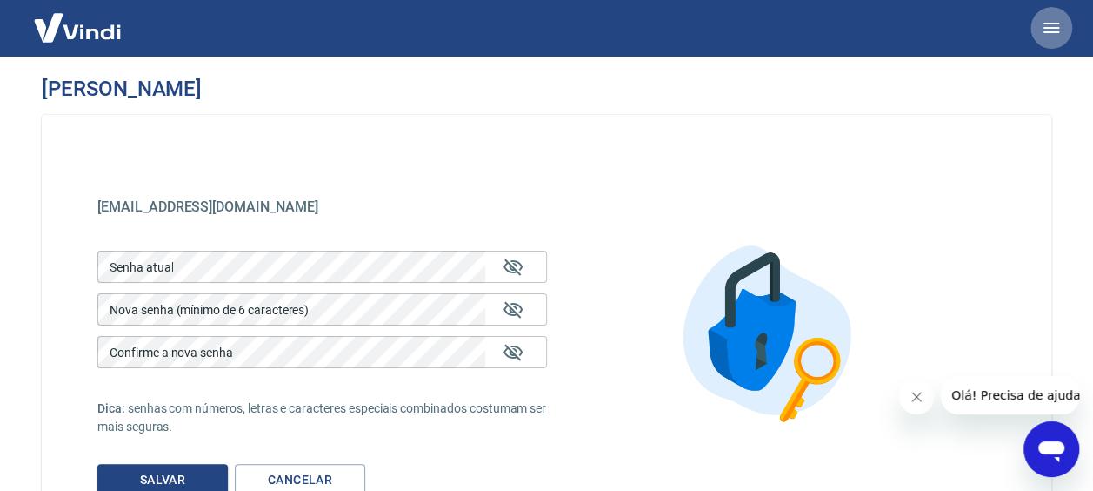
click at [1042, 18] on icon "button" at bounding box center [1051, 27] width 21 height 21
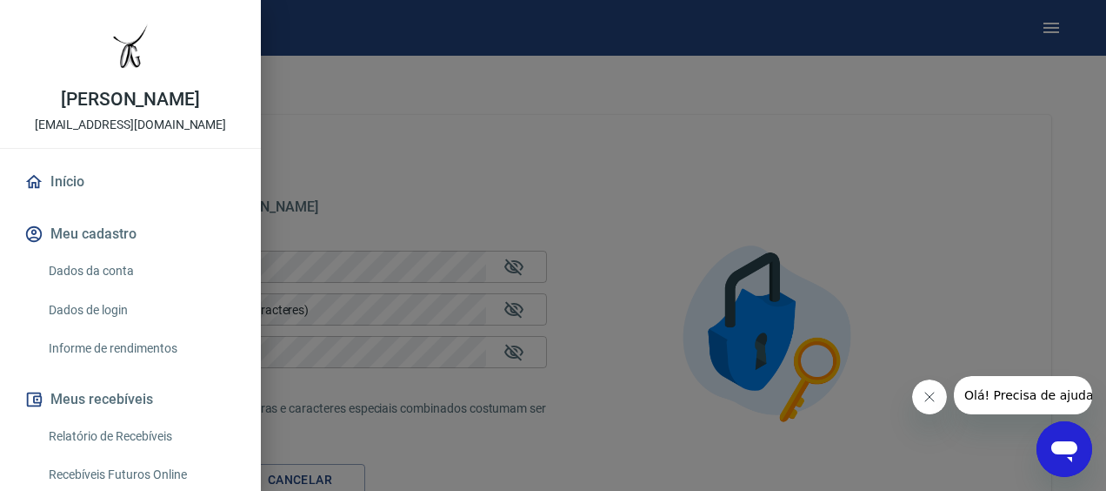
click at [93, 238] on button "Meu cadastro" at bounding box center [130, 234] width 219 height 38
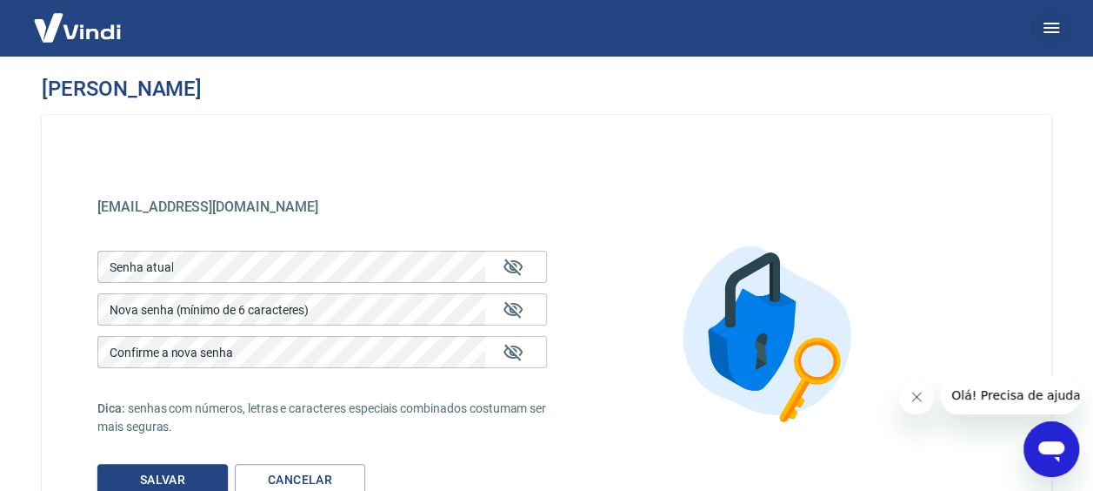
click at [1058, 31] on icon "button" at bounding box center [1052, 28] width 16 height 10
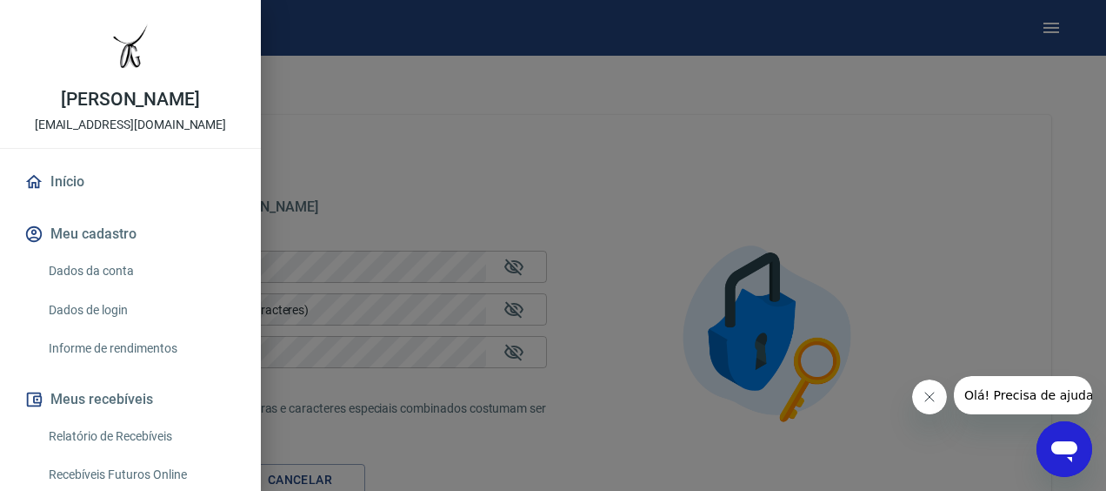
click at [105, 273] on link "Dados da conta" at bounding box center [141, 271] width 198 height 36
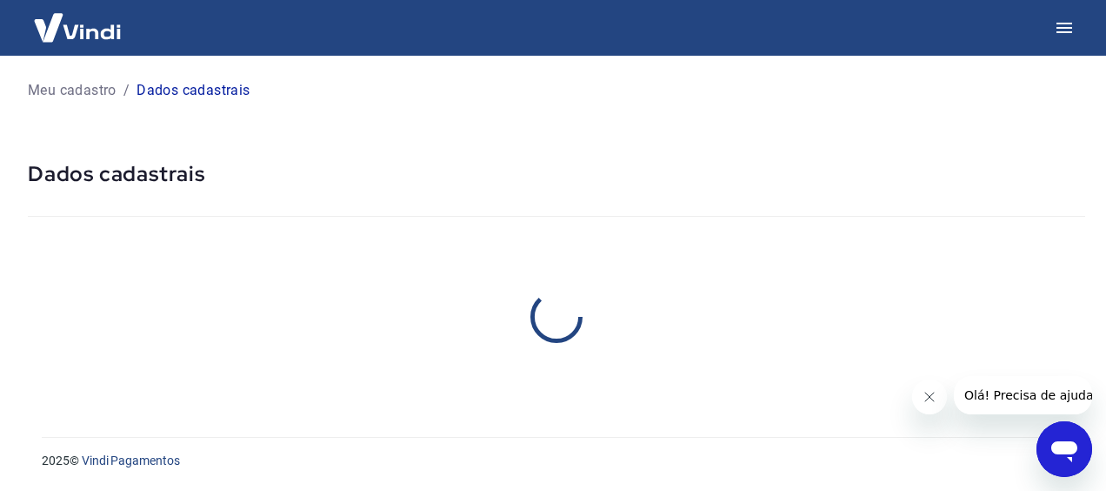
select select "SP"
select select "business"
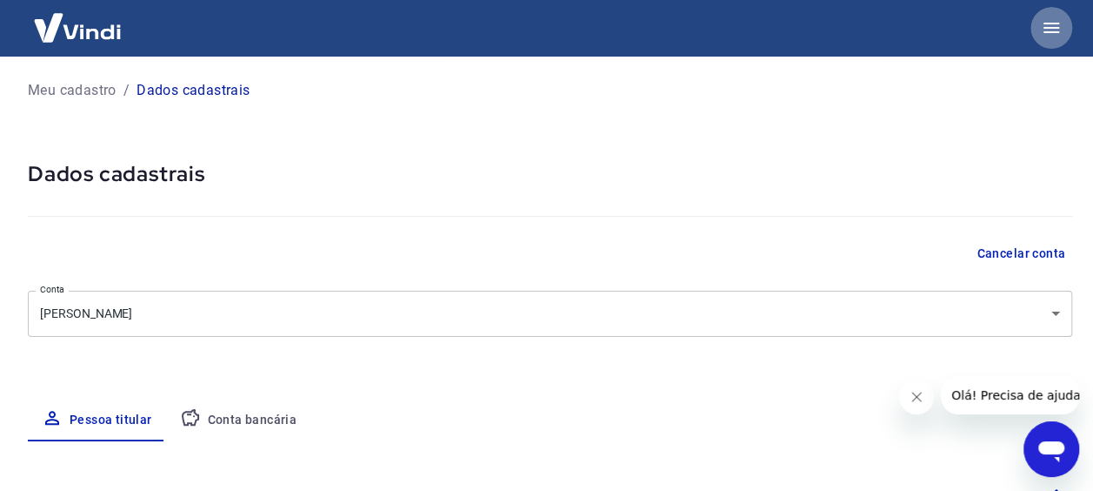
click at [1054, 26] on icon "button" at bounding box center [1051, 27] width 21 height 21
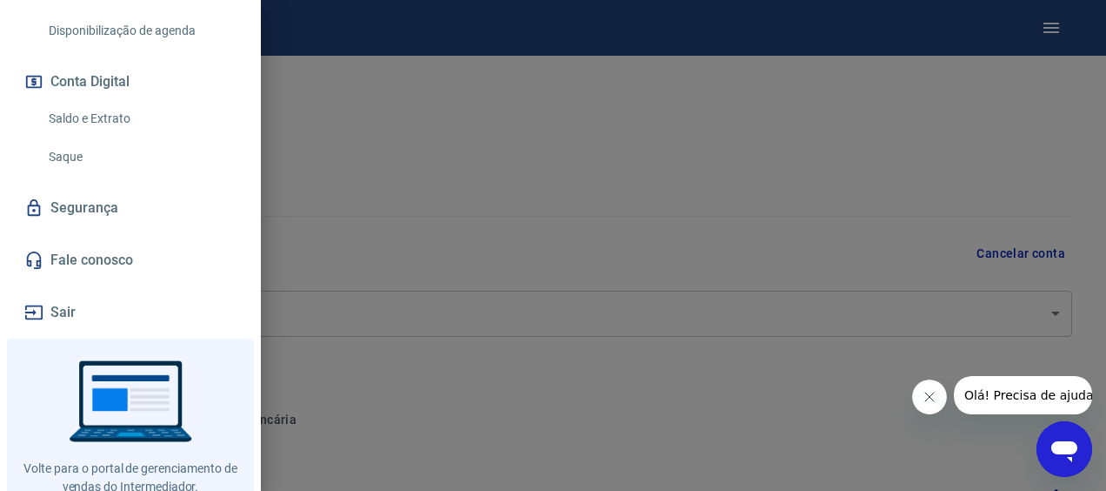
scroll to position [522, 0]
click at [59, 316] on button "Sair" at bounding box center [130, 311] width 219 height 38
